Goal: Book appointment/travel/reservation

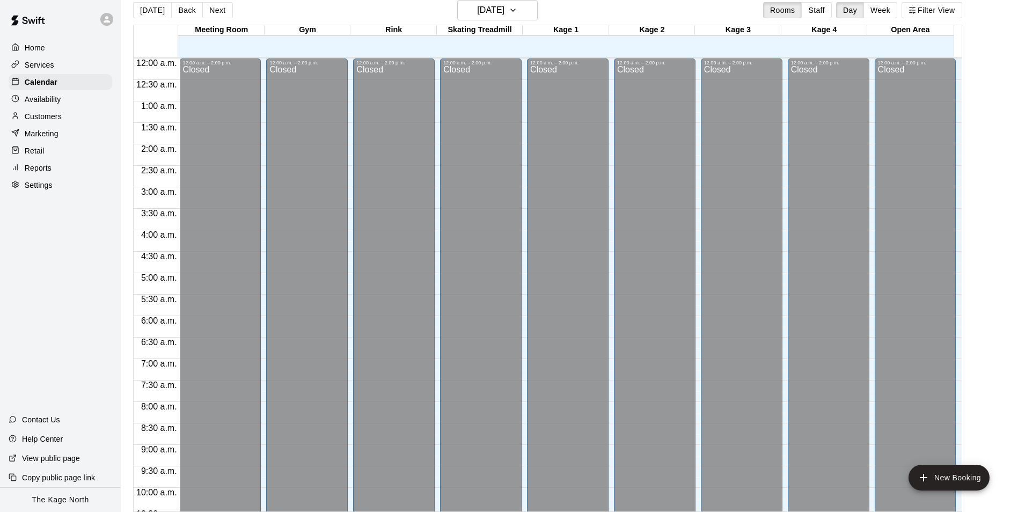
scroll to position [578, 0]
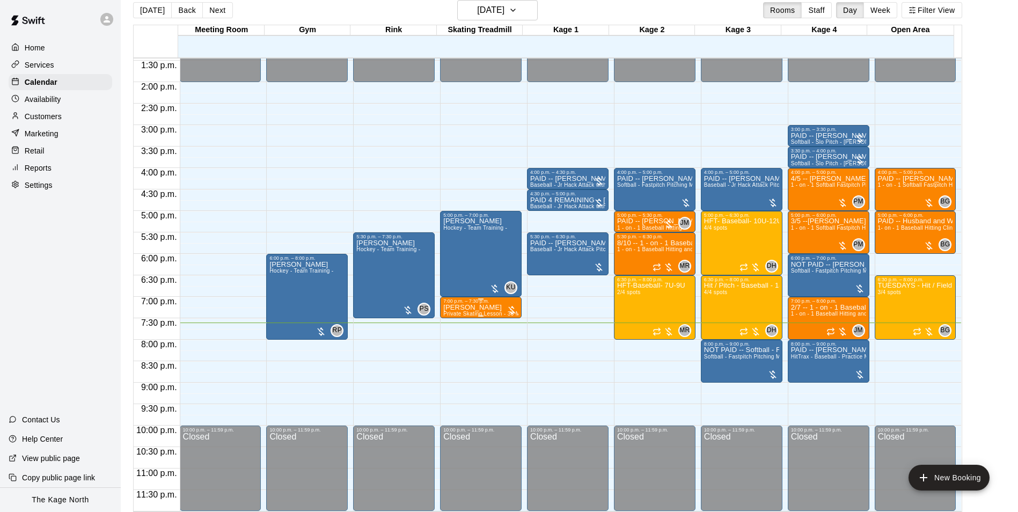
click at [486, 311] on span "Private Skating Lesson - 30 Mins - Skating Treadmill" at bounding box center [510, 314] width 134 height 6
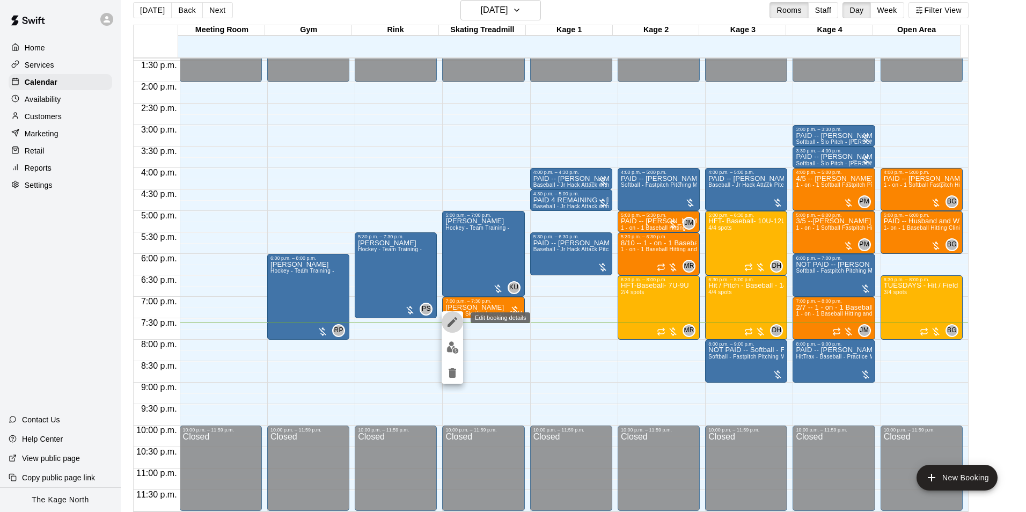
click at [451, 324] on icon "edit" at bounding box center [453, 322] width 10 height 10
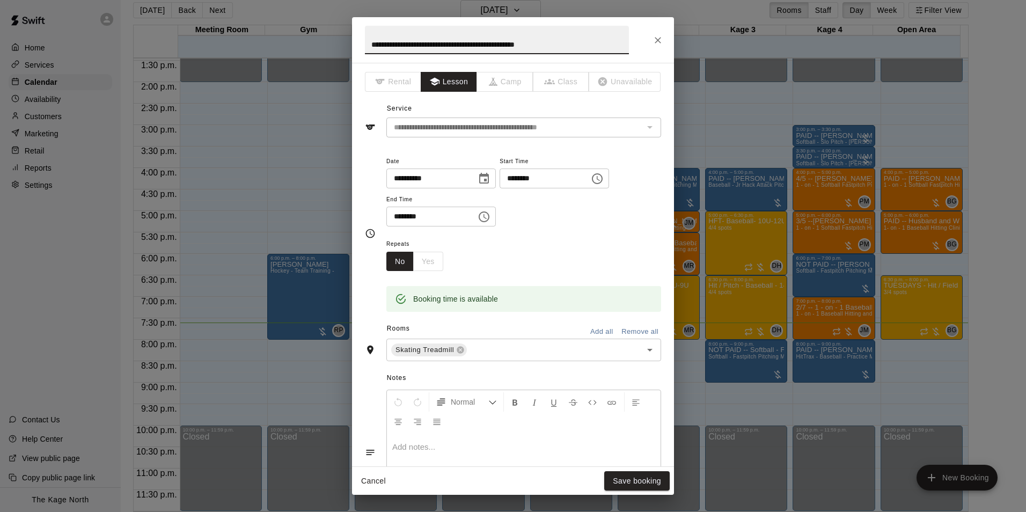
drag, startPoint x: 422, startPoint y: 24, endPoint x: 321, endPoint y: 16, distance: 101.2
click at [327, 16] on div "**********" at bounding box center [513, 256] width 1026 height 512
type input "*"
type input "****"
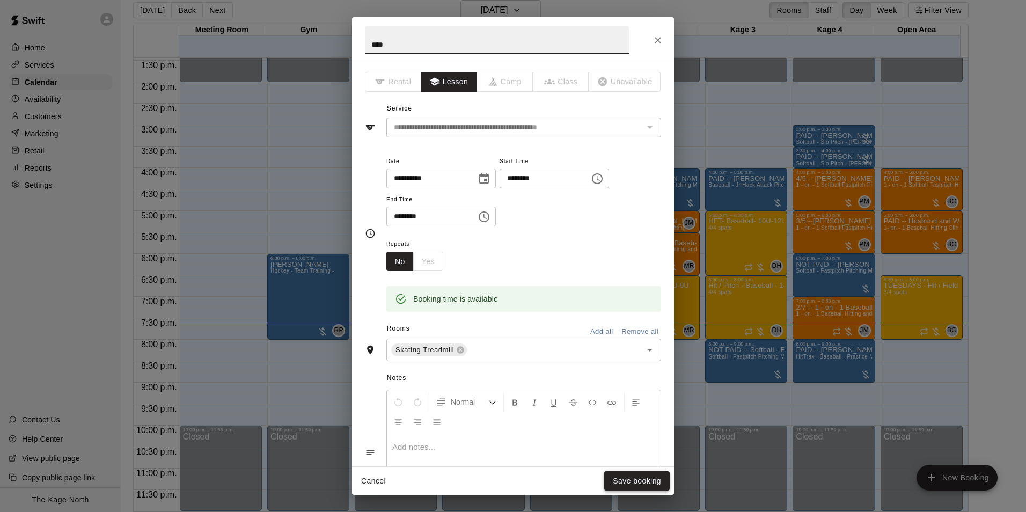
click at [646, 479] on button "Save booking" at bounding box center [636, 481] width 65 height 20
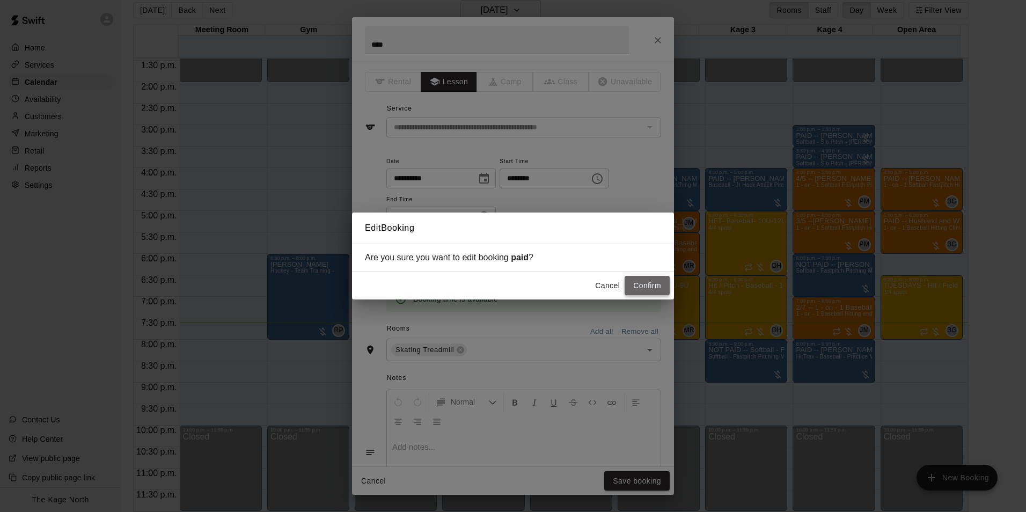
click at [643, 289] on button "Confirm" at bounding box center [647, 286] width 45 height 20
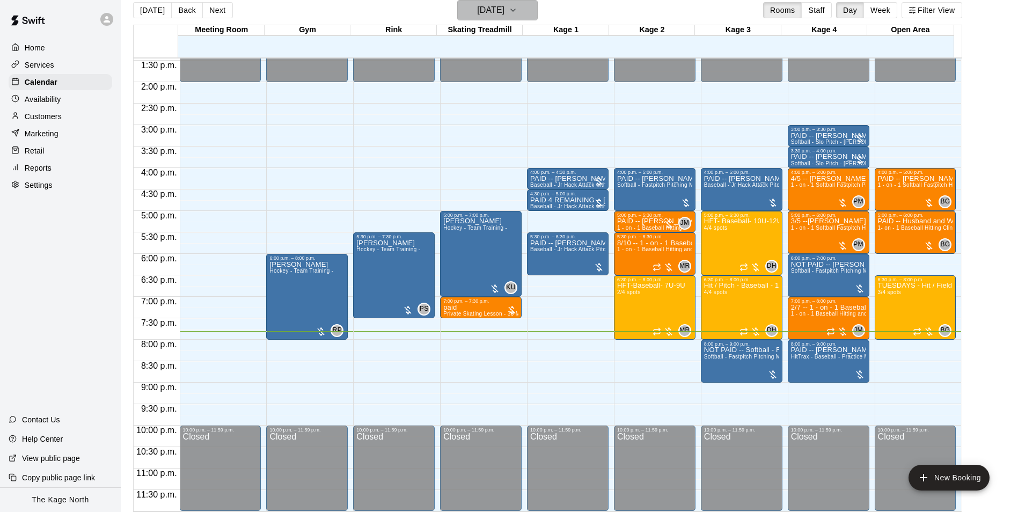
click at [504, 10] on h6 "[DATE]" at bounding box center [490, 10] width 27 height 15
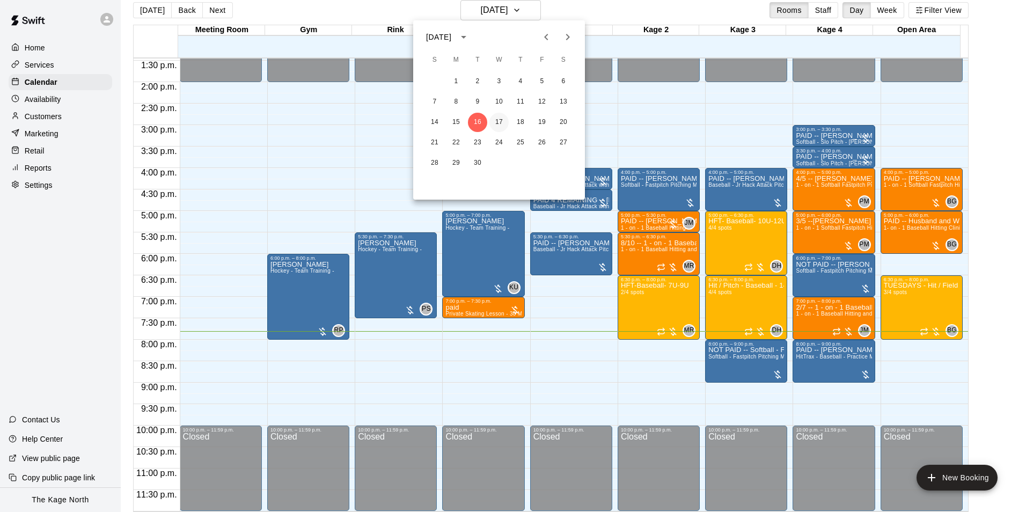
click at [497, 123] on button "17" at bounding box center [498, 122] width 19 height 19
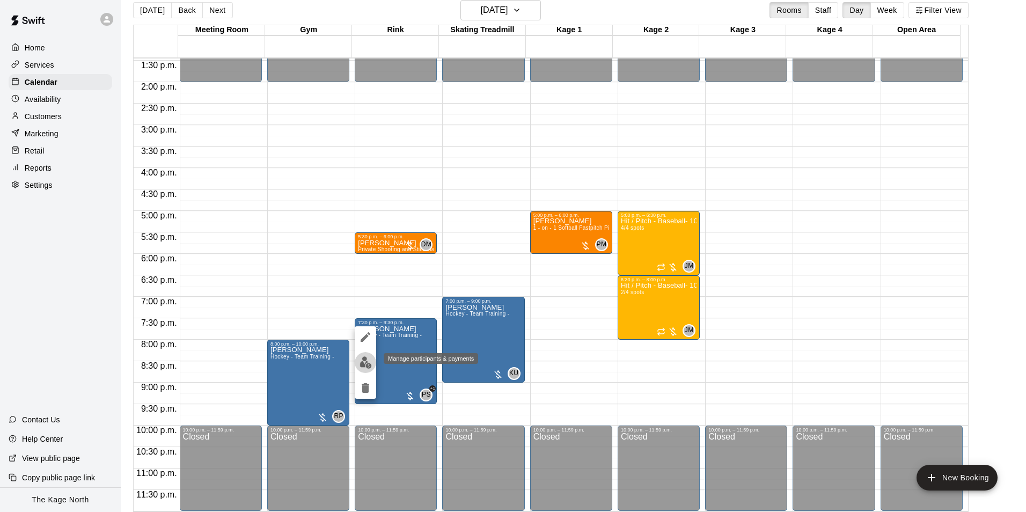
click at [362, 368] on img "edit" at bounding box center [366, 362] width 12 height 12
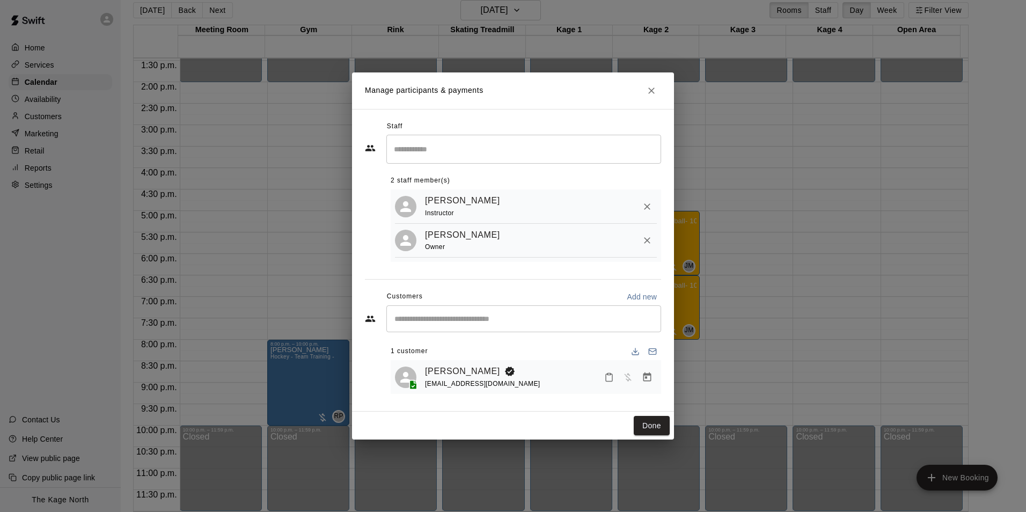
click at [653, 85] on icon "Close" at bounding box center [651, 90] width 11 height 11
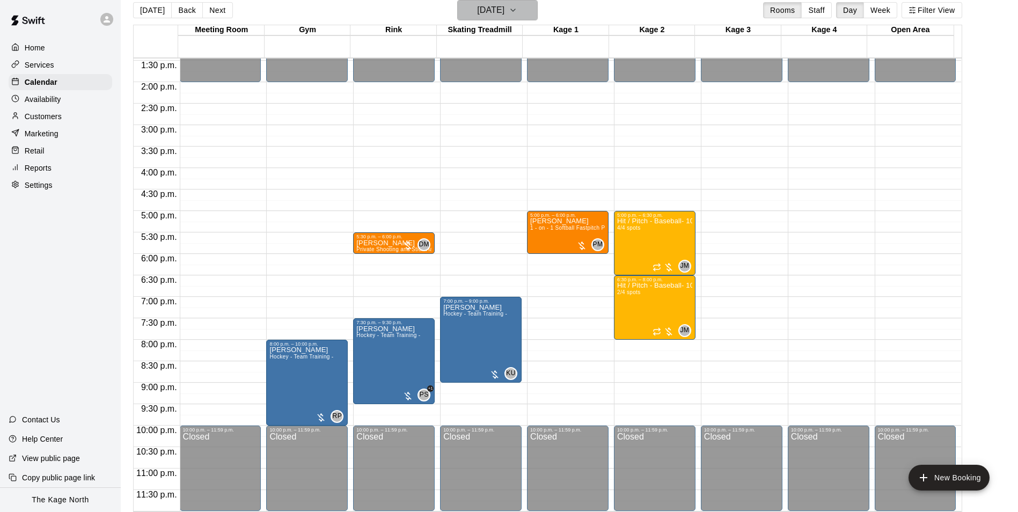
click at [504, 12] on h6 "[DATE]" at bounding box center [490, 10] width 27 height 15
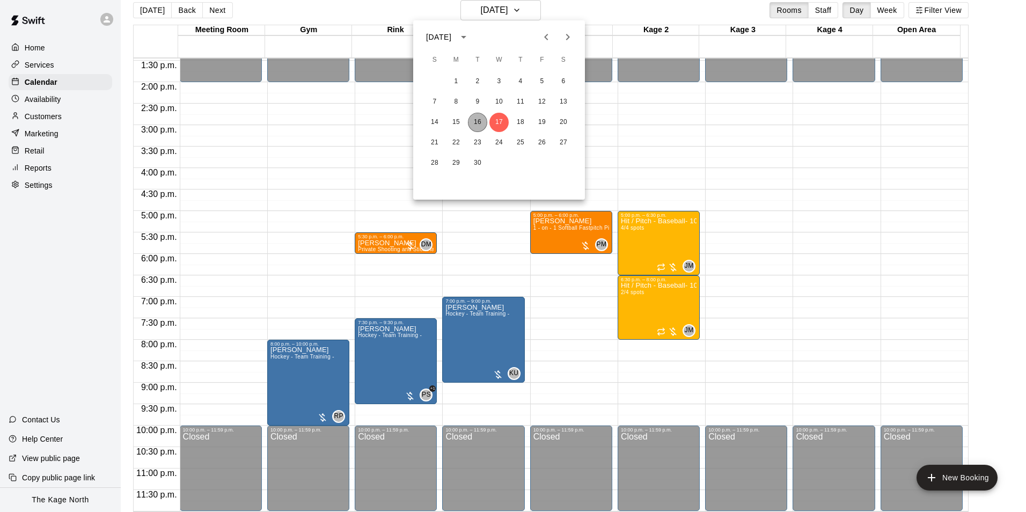
click at [474, 119] on button "16" at bounding box center [477, 122] width 19 height 19
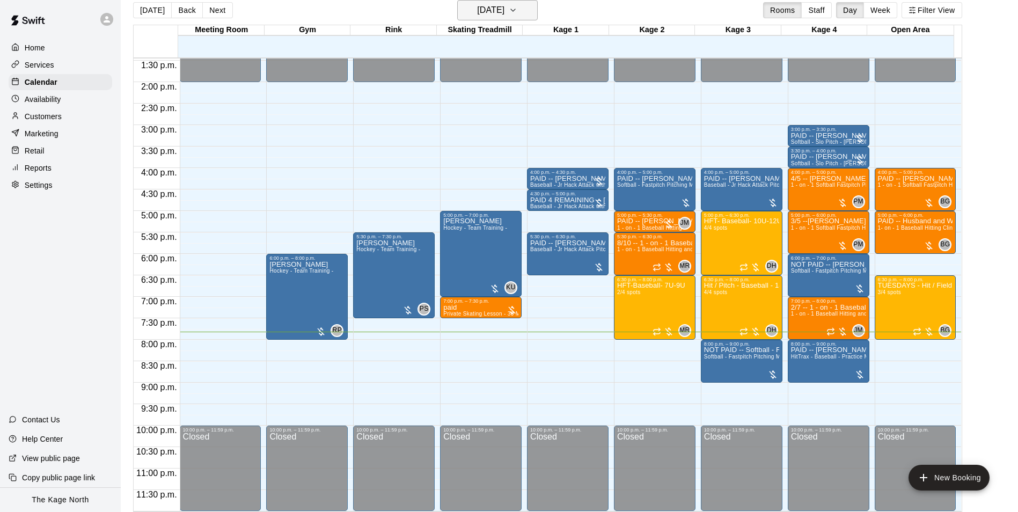
click at [504, 10] on h6 "[DATE]" at bounding box center [490, 10] width 27 height 15
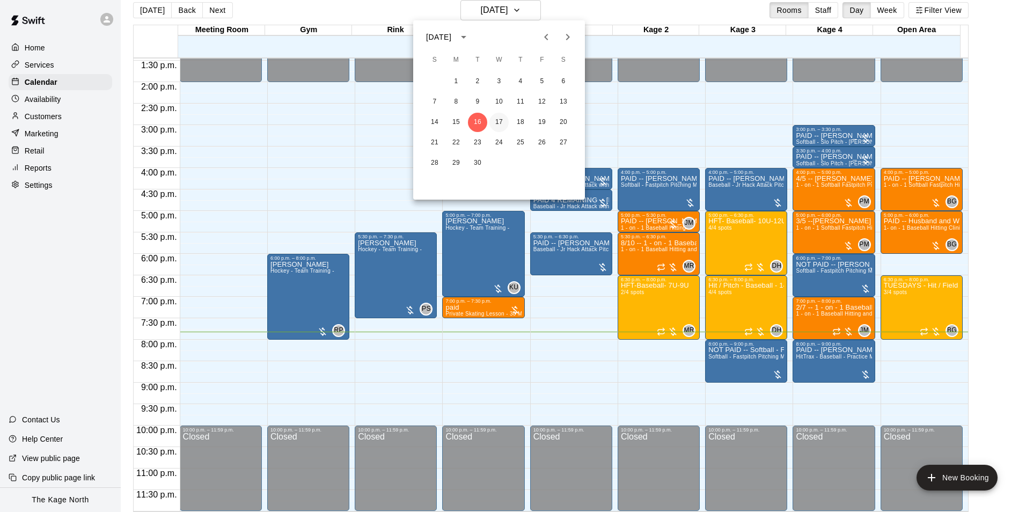
click at [496, 121] on button "17" at bounding box center [498, 122] width 19 height 19
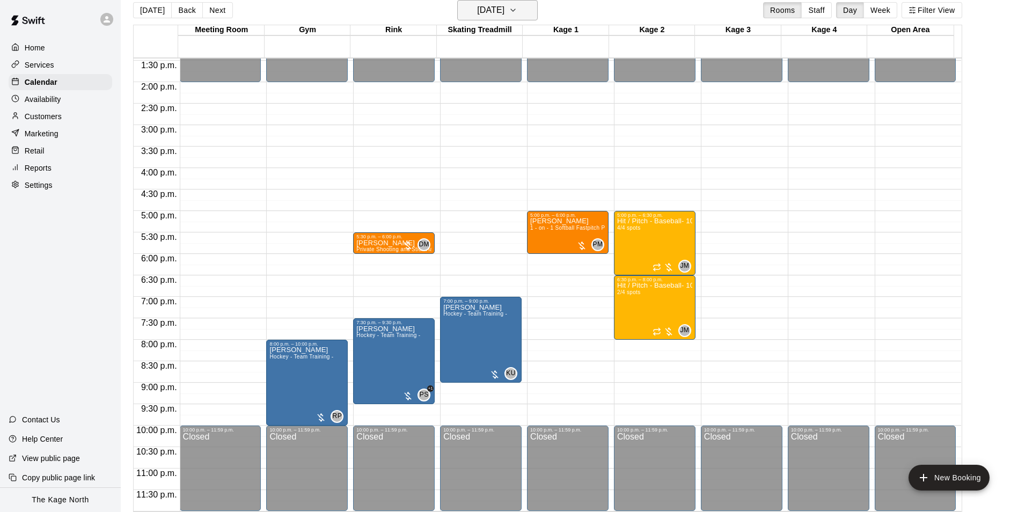
click at [504, 11] on h6 "[DATE]" at bounding box center [490, 10] width 27 height 15
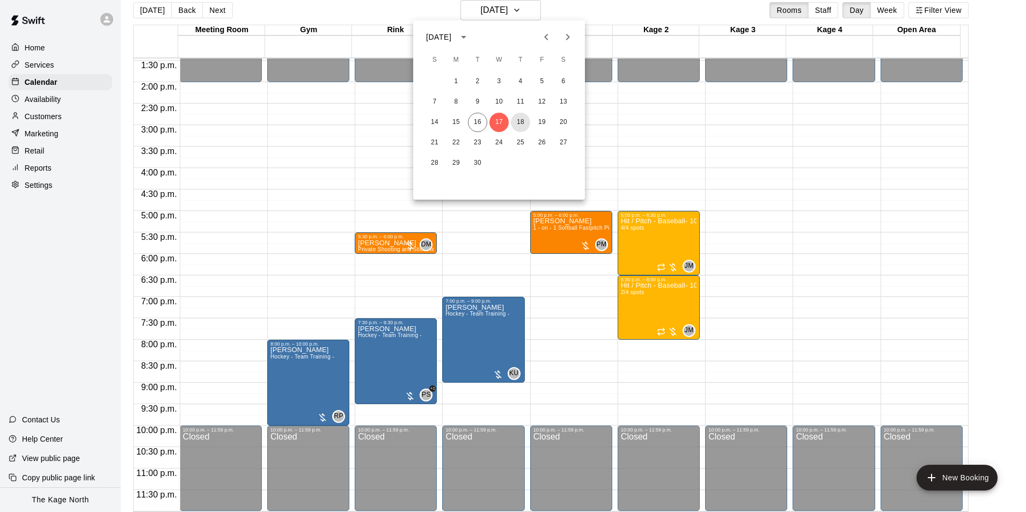
click at [517, 117] on button "18" at bounding box center [520, 122] width 19 height 19
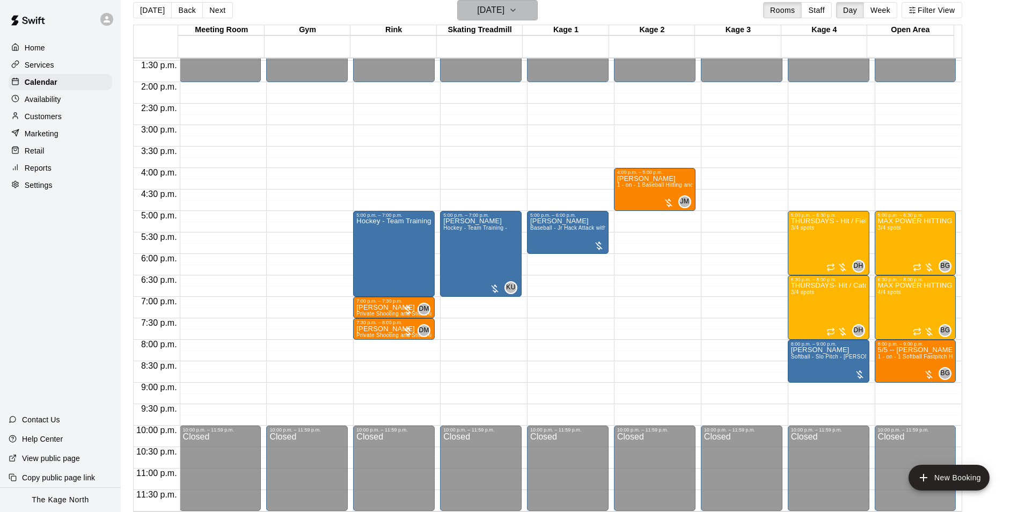
click at [504, 13] on h6 "[DATE]" at bounding box center [490, 10] width 27 height 15
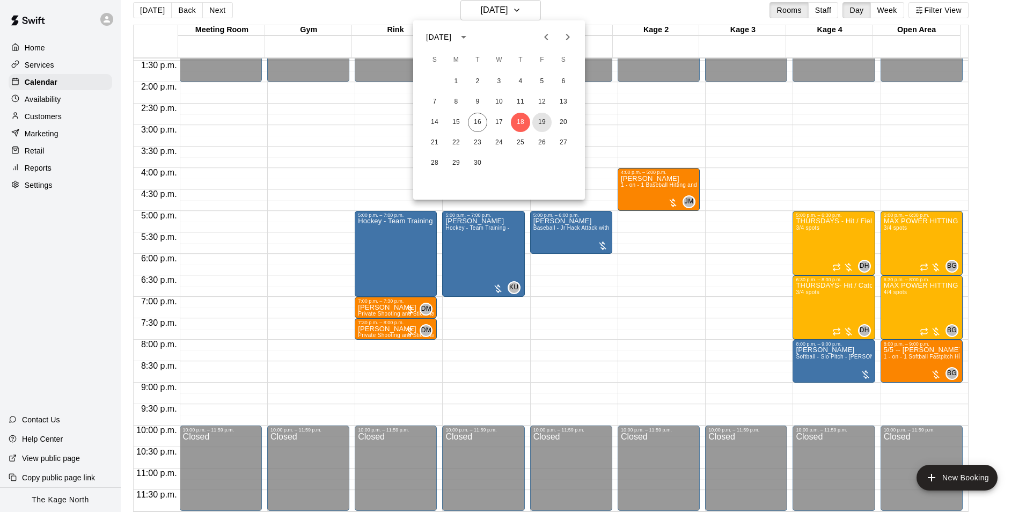
drag, startPoint x: 541, startPoint y: 125, endPoint x: 760, endPoint y: 218, distance: 237.3
click at [541, 125] on button "19" at bounding box center [541, 122] width 19 height 19
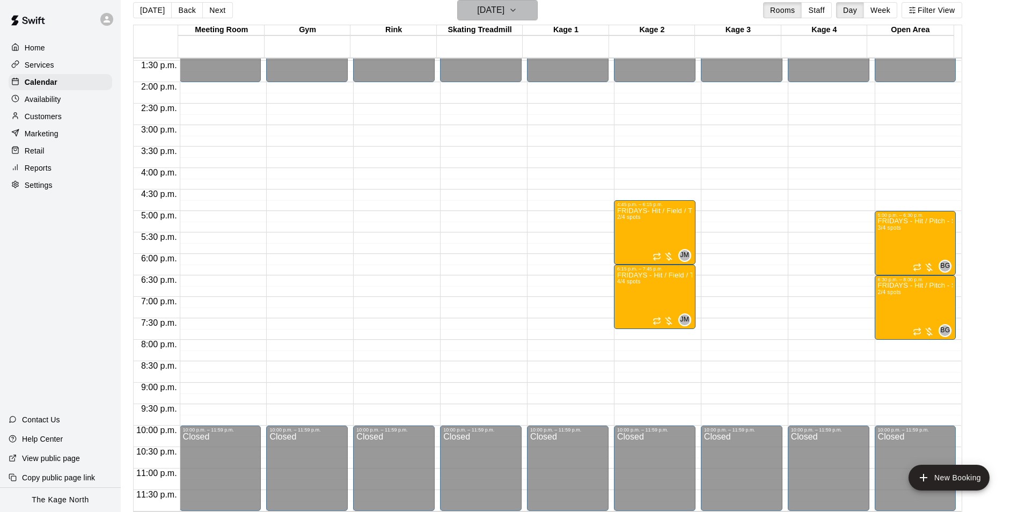
click at [504, 9] on h6 "[DATE]" at bounding box center [490, 10] width 27 height 15
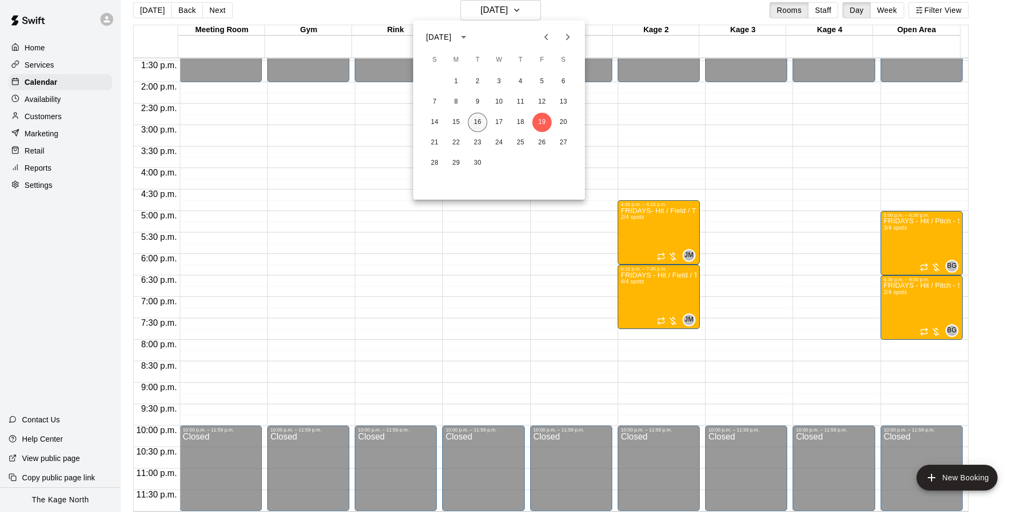
click at [482, 120] on button "16" at bounding box center [477, 122] width 19 height 19
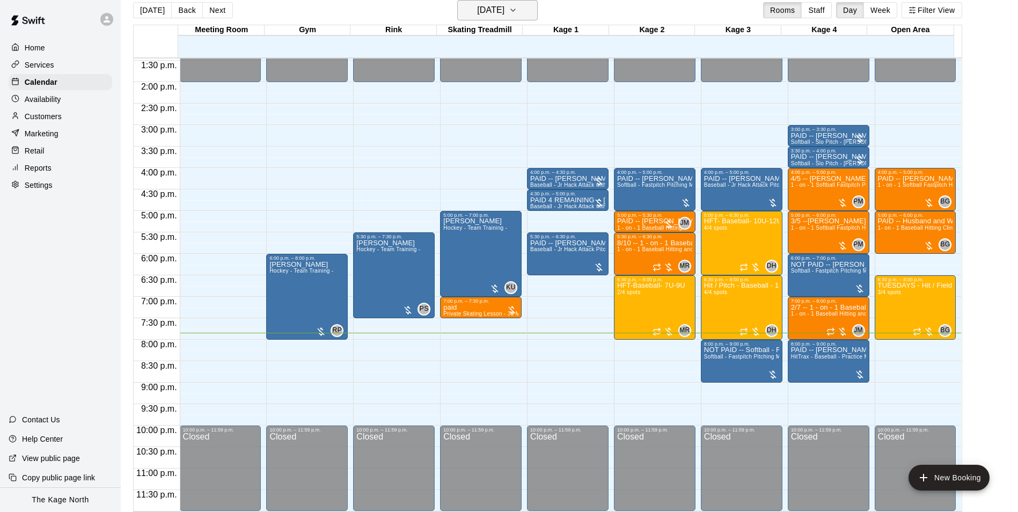
click at [504, 10] on h6 "[DATE]" at bounding box center [490, 10] width 27 height 15
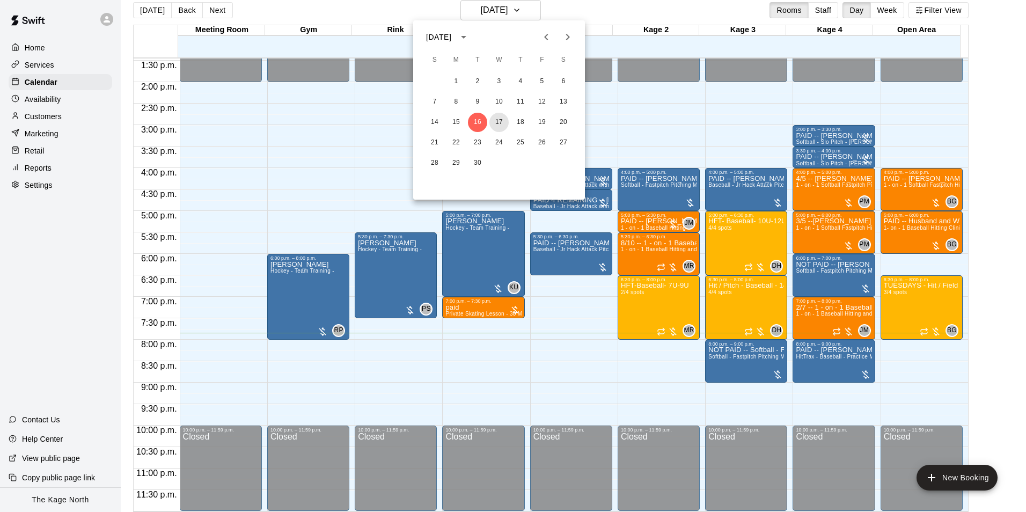
click at [496, 120] on button "17" at bounding box center [498, 122] width 19 height 19
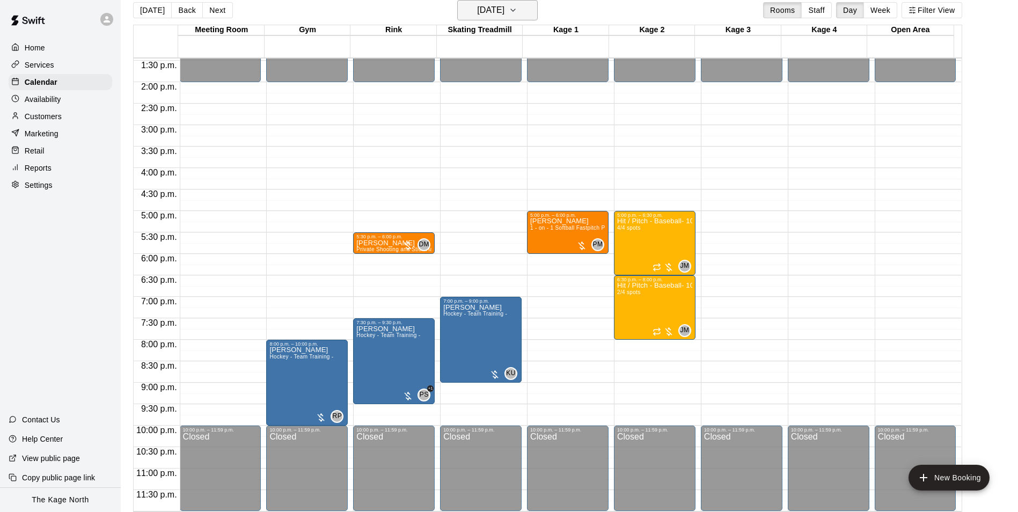
click at [504, 13] on h6 "[DATE]" at bounding box center [490, 10] width 27 height 15
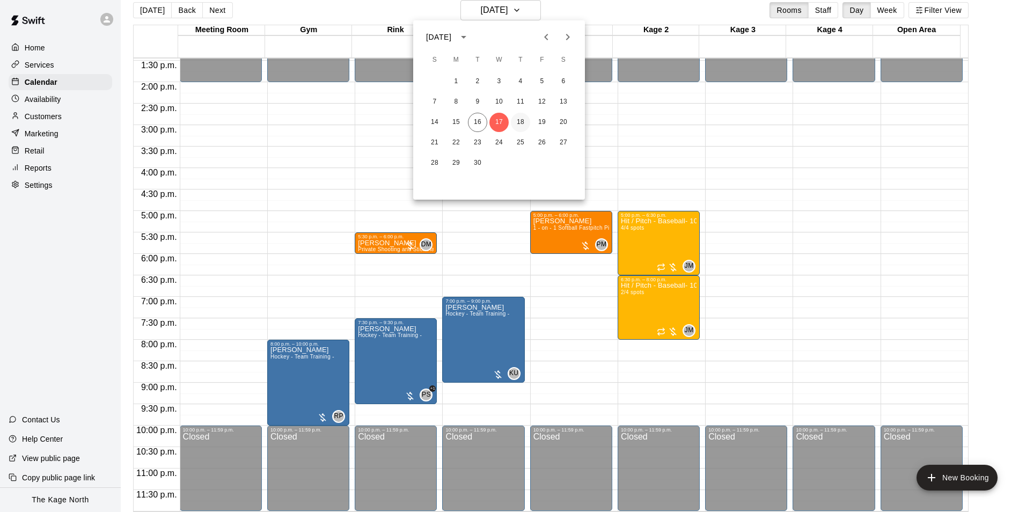
click at [516, 119] on button "18" at bounding box center [520, 122] width 19 height 19
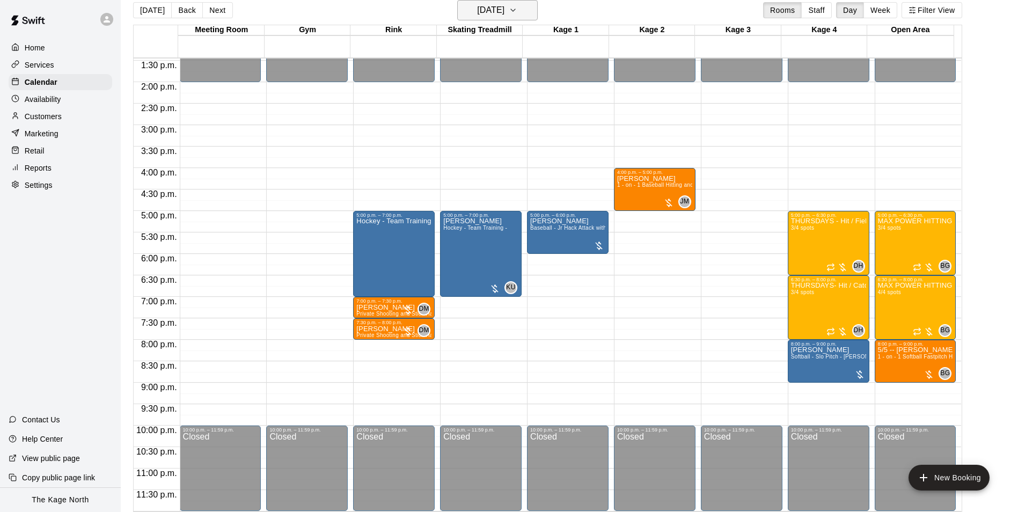
click at [504, 9] on h6 "[DATE]" at bounding box center [490, 10] width 27 height 15
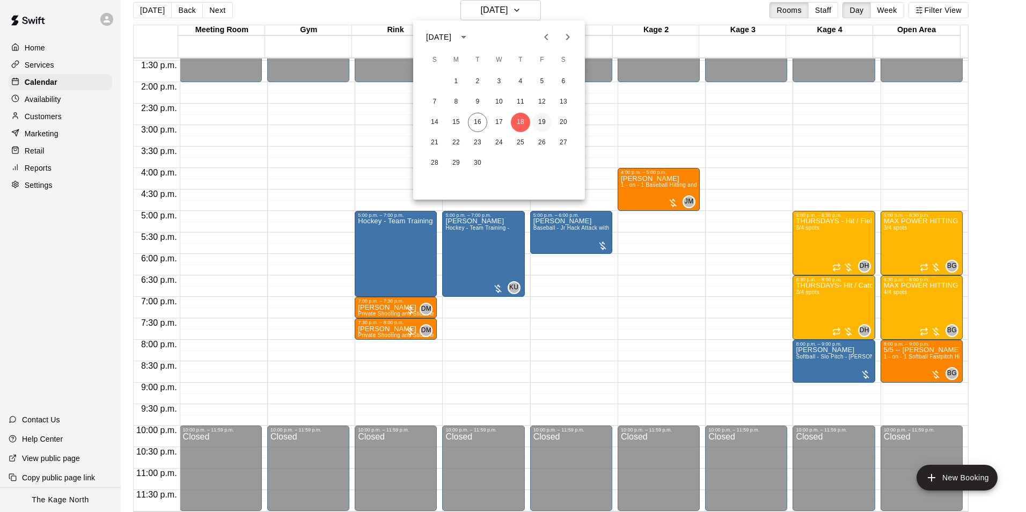
click at [543, 123] on button "19" at bounding box center [541, 122] width 19 height 19
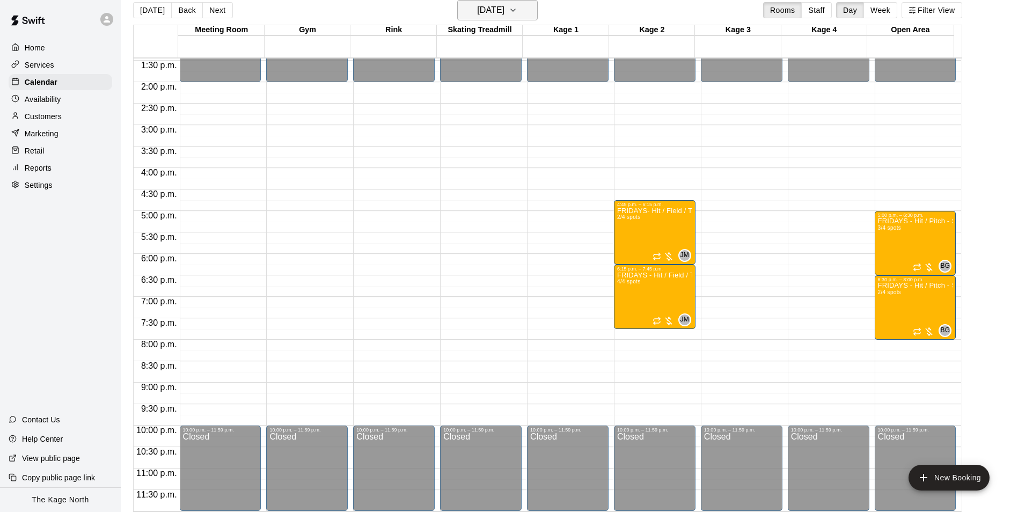
click at [504, 8] on h6 "[DATE]" at bounding box center [490, 10] width 27 height 15
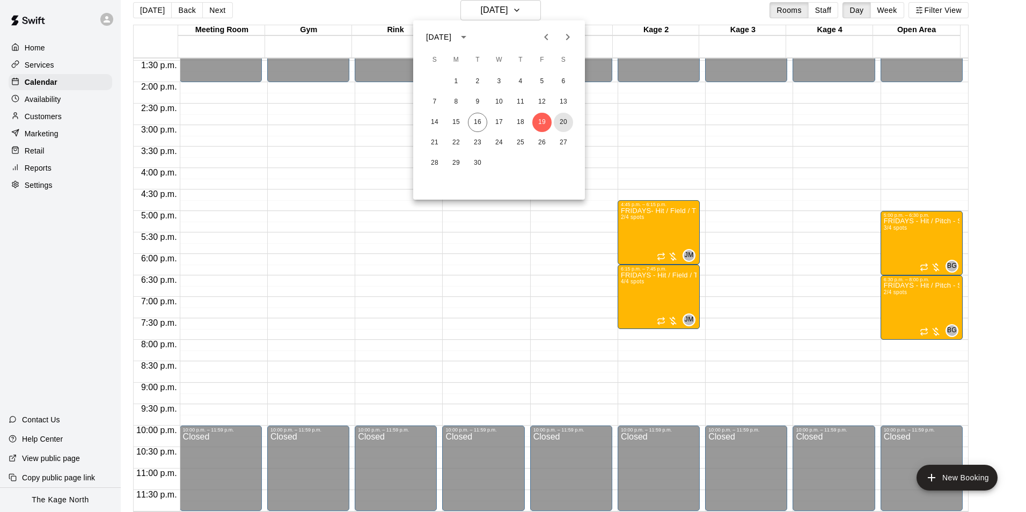
click at [563, 118] on button "20" at bounding box center [563, 122] width 19 height 19
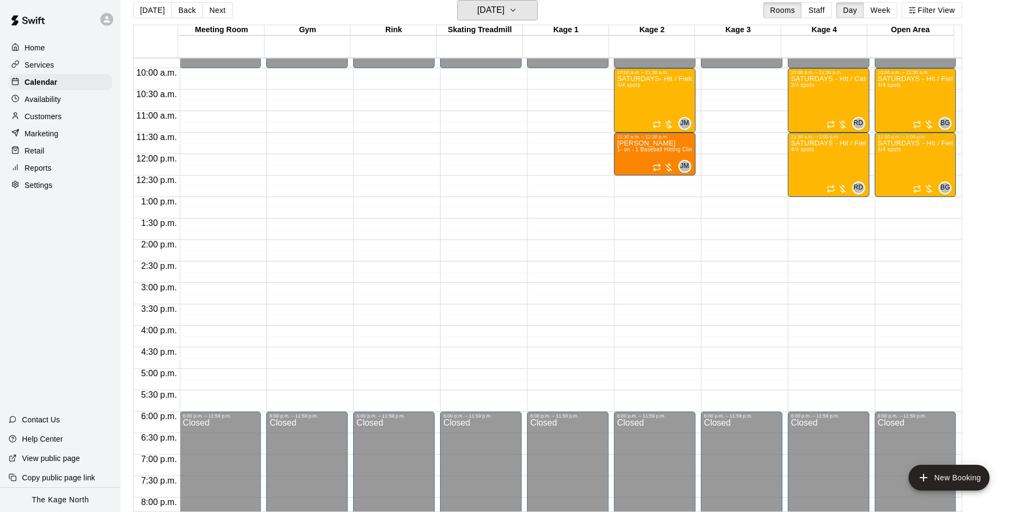
scroll to position [417, 0]
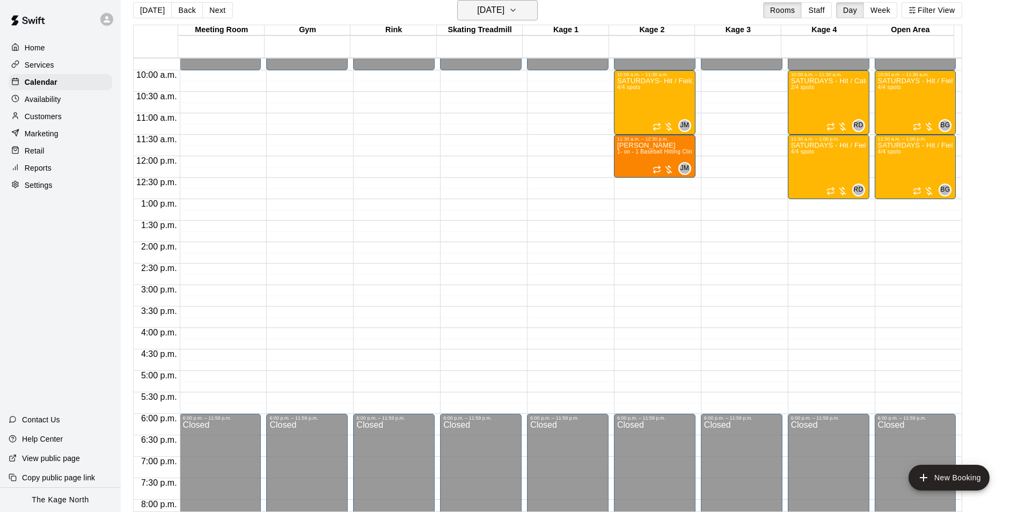
click at [502, 13] on h6 "[DATE]" at bounding box center [490, 10] width 27 height 15
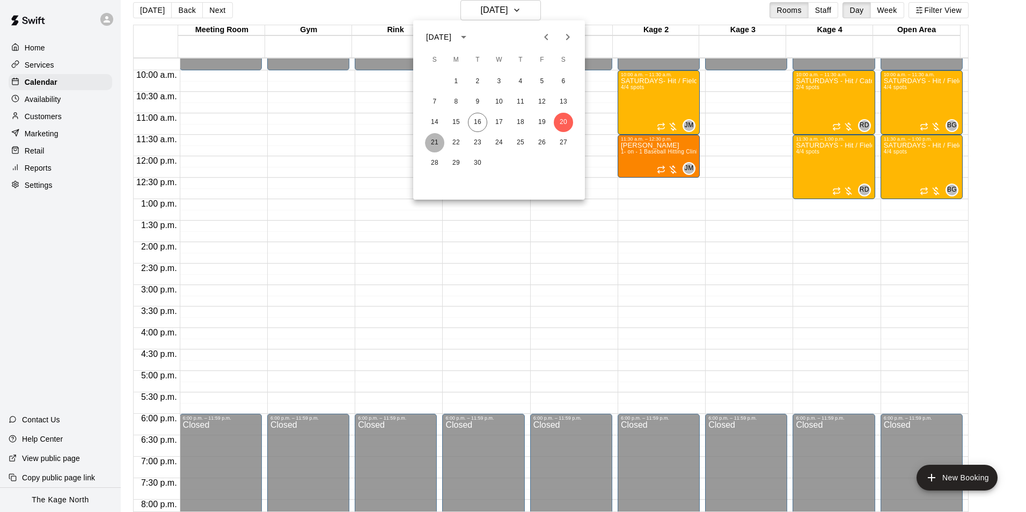
click at [438, 138] on button "21" at bounding box center [434, 142] width 19 height 19
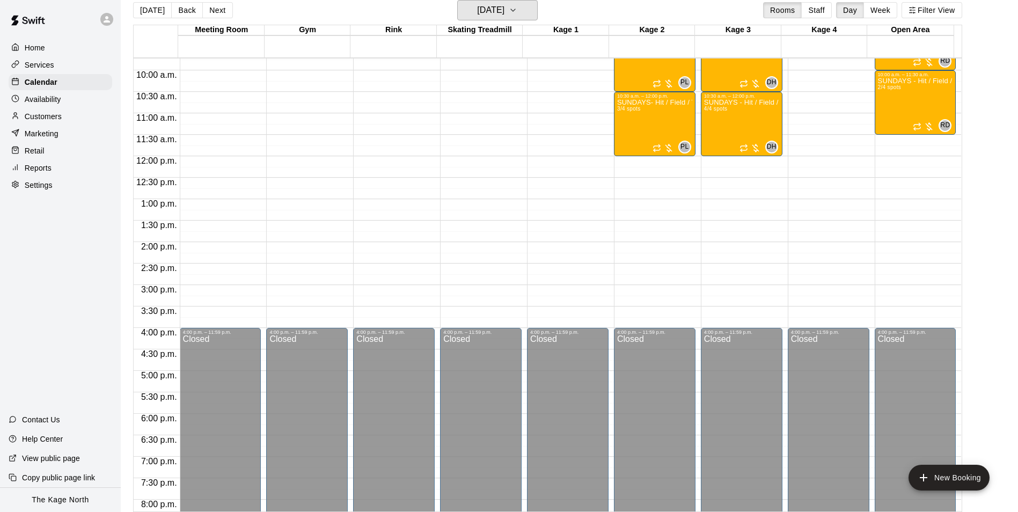
scroll to position [310, 0]
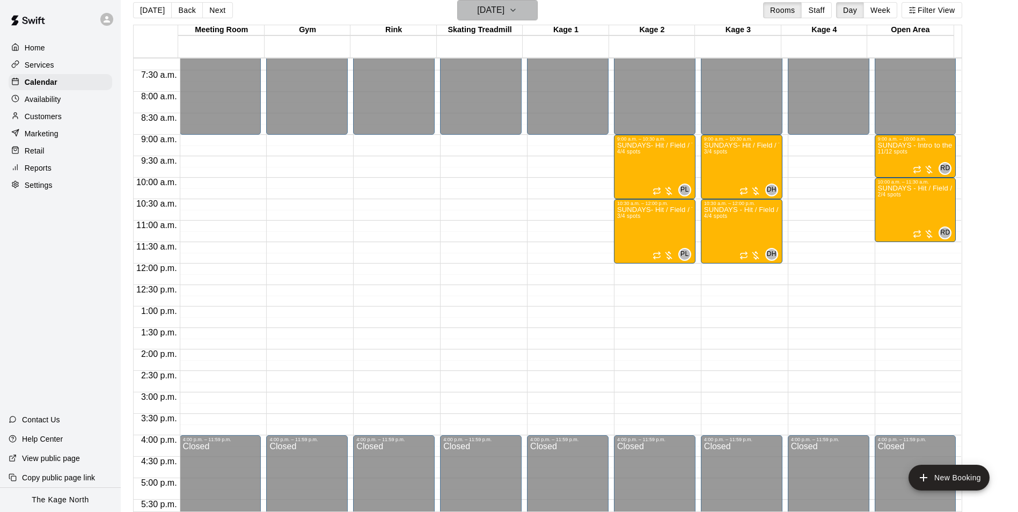
click at [504, 11] on h6 "[DATE]" at bounding box center [490, 10] width 27 height 15
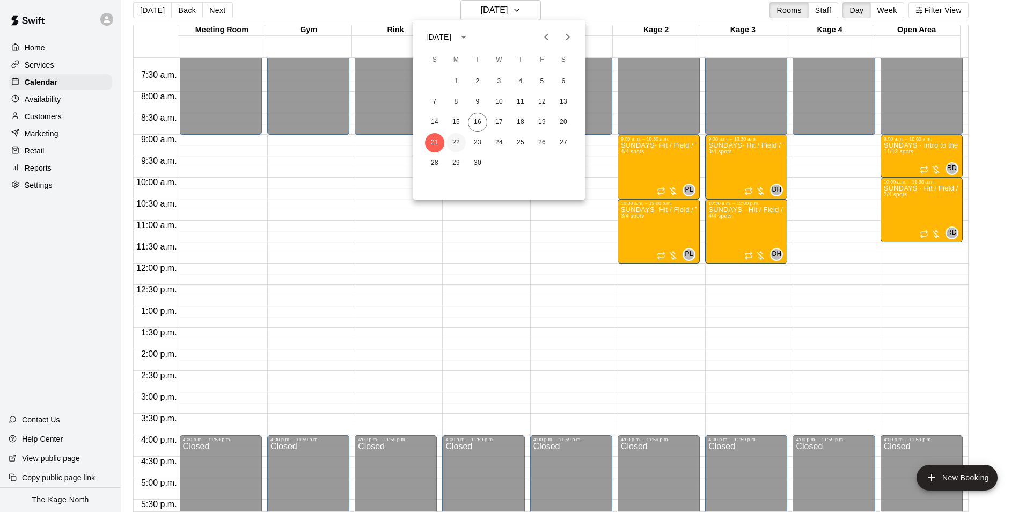
click at [452, 140] on button "22" at bounding box center [455, 142] width 19 height 19
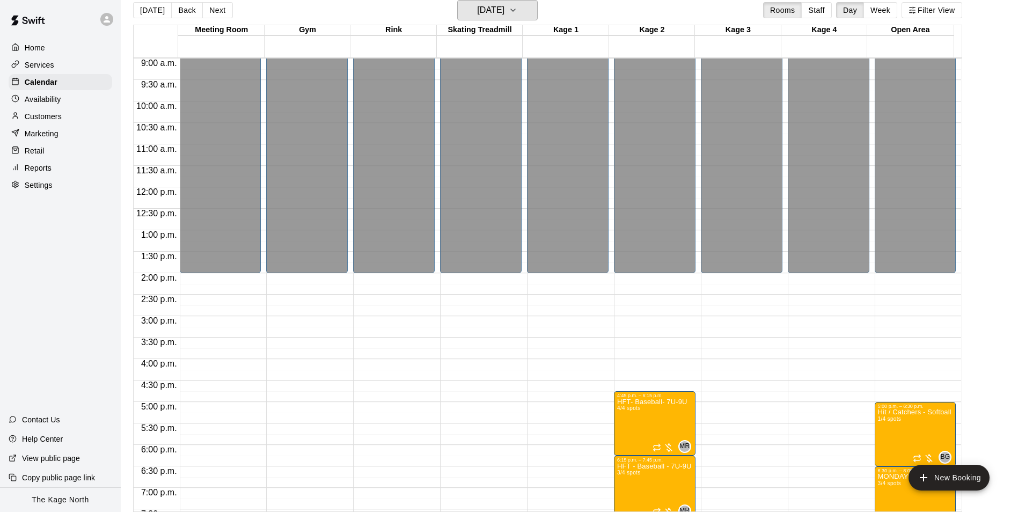
scroll to position [578, 0]
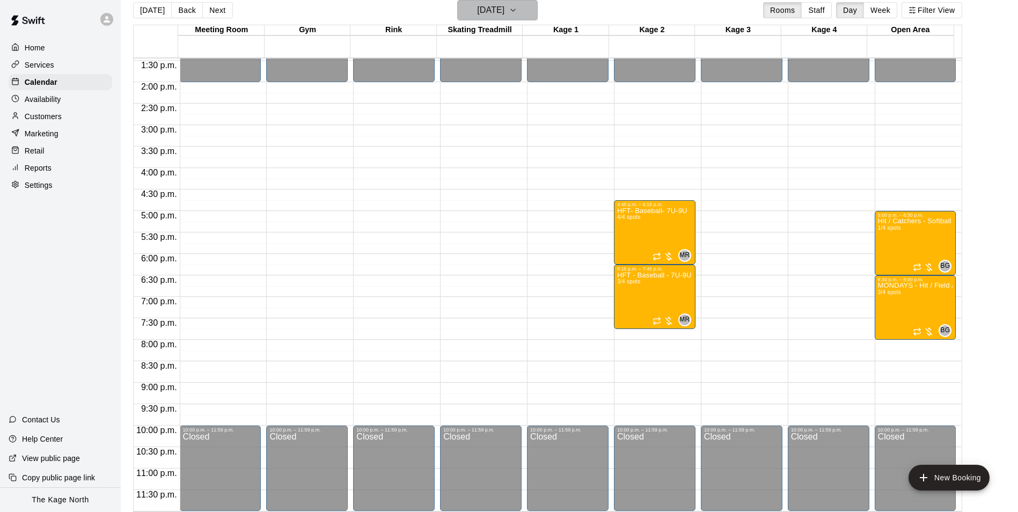
click at [504, 8] on h6 "[DATE]" at bounding box center [490, 10] width 27 height 15
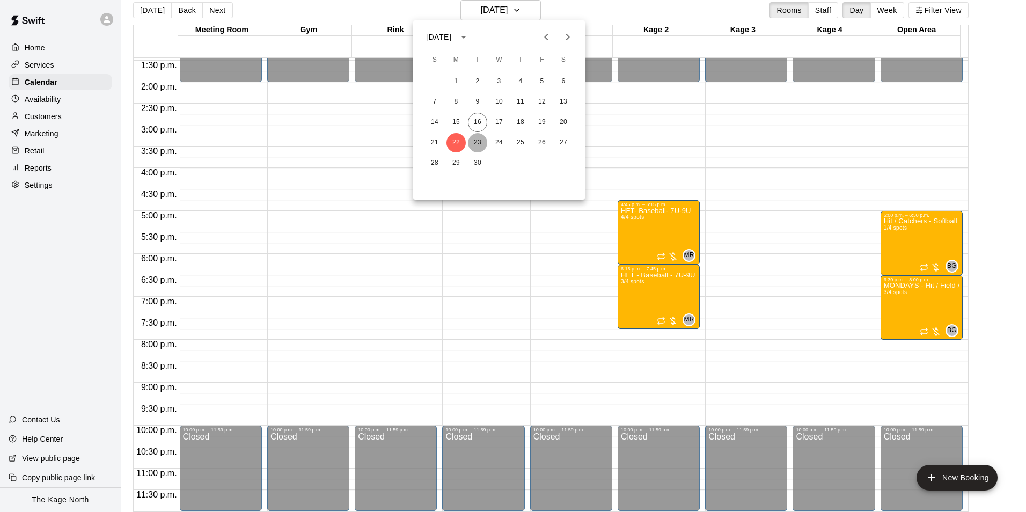
click at [480, 143] on button "23" at bounding box center [477, 142] width 19 height 19
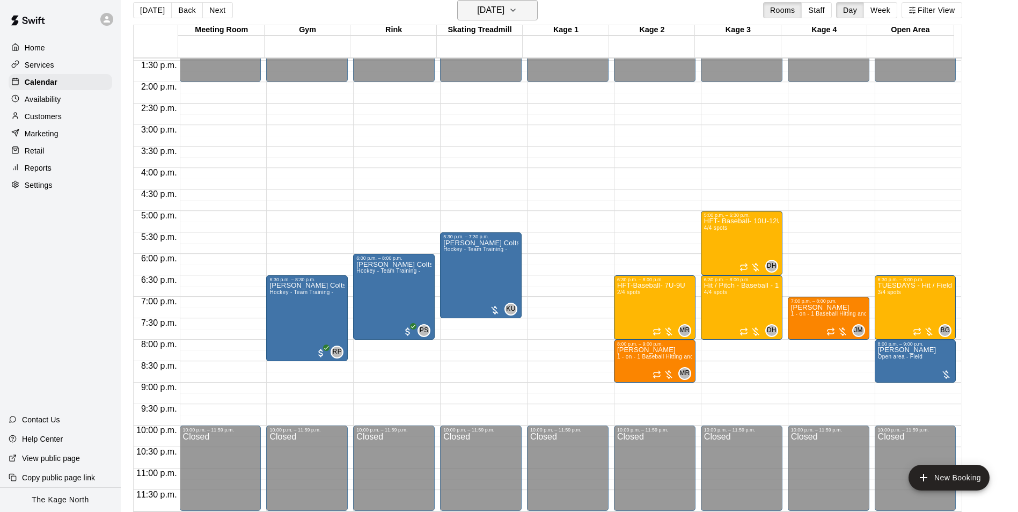
click at [504, 8] on h6 "[DATE]" at bounding box center [490, 10] width 27 height 15
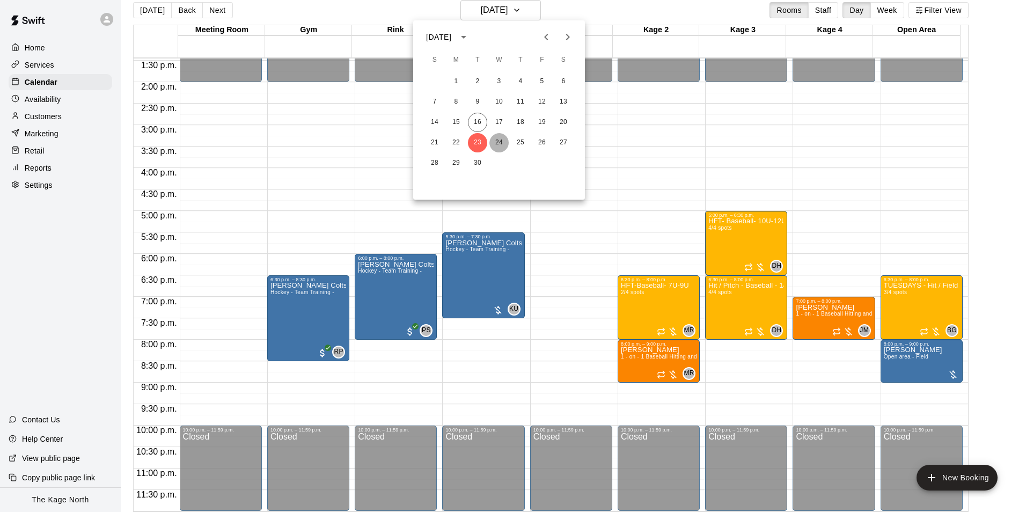
click at [501, 140] on button "24" at bounding box center [498, 142] width 19 height 19
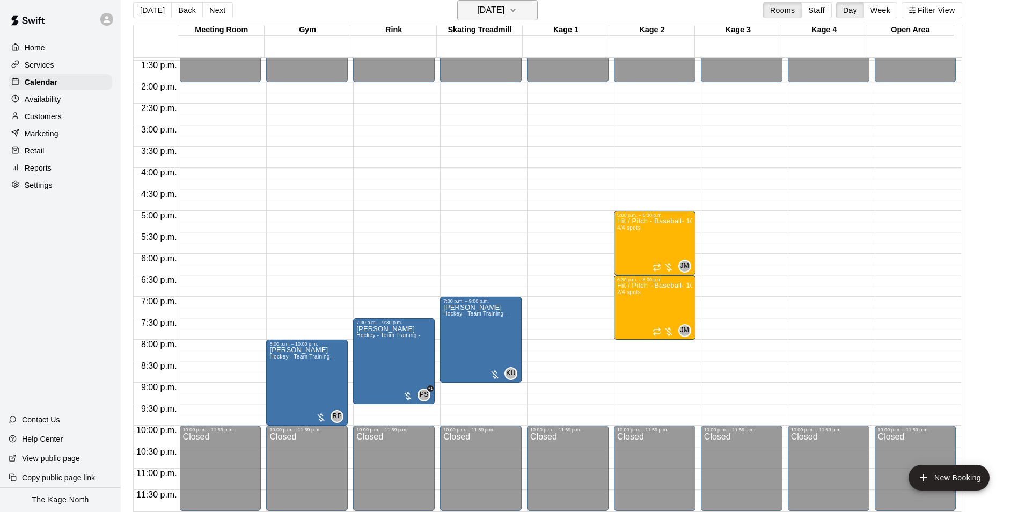
click at [517, 8] on icon "button" at bounding box center [513, 10] width 9 height 13
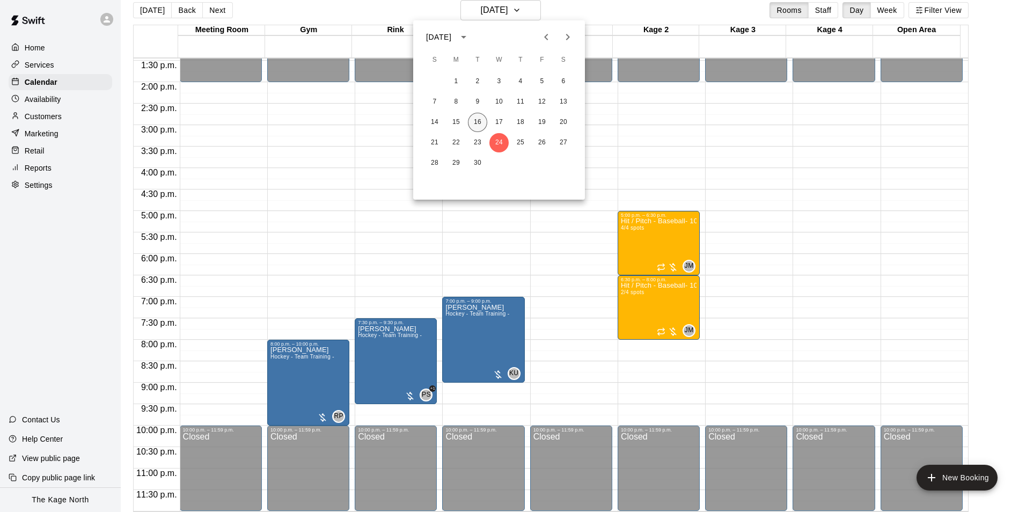
click at [474, 114] on button "16" at bounding box center [477, 122] width 19 height 19
